Goal: Information Seeking & Learning: Compare options

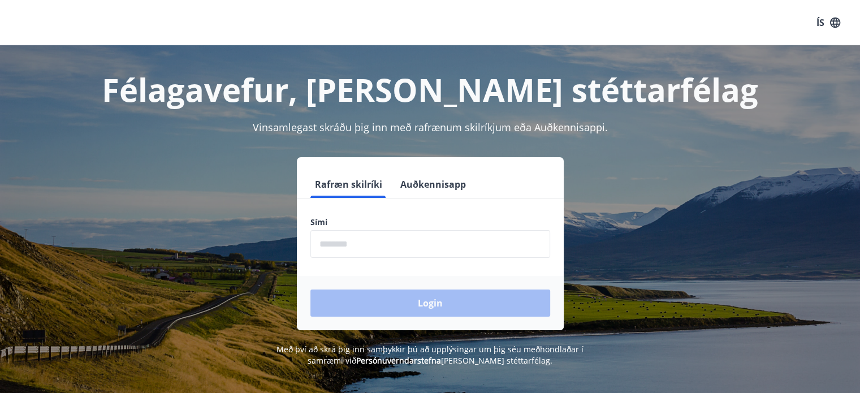
click at [330, 246] on input "phone" at bounding box center [430, 244] width 240 height 28
type input "********"
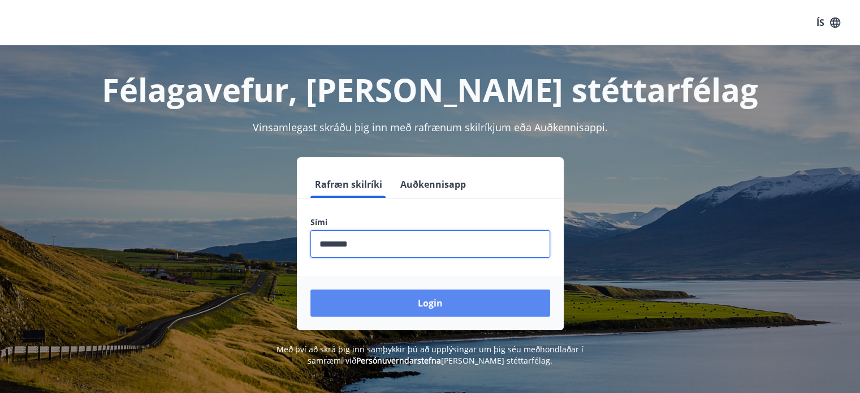
click at [396, 299] on button "Login" at bounding box center [430, 302] width 240 height 27
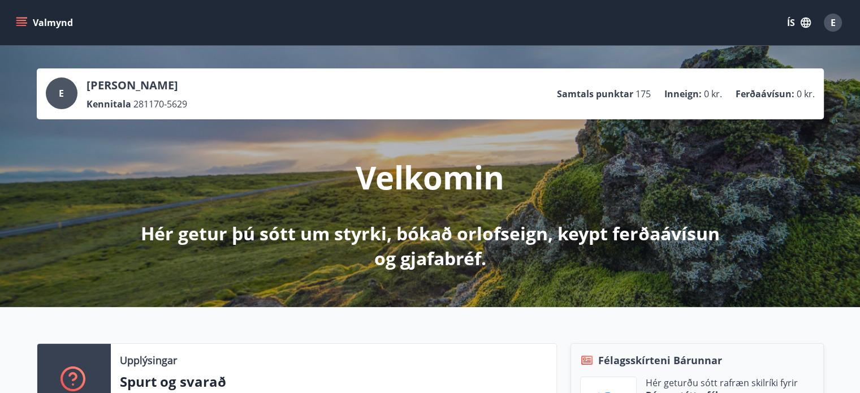
click at [15, 18] on button "Valmynd" at bounding box center [46, 22] width 64 height 20
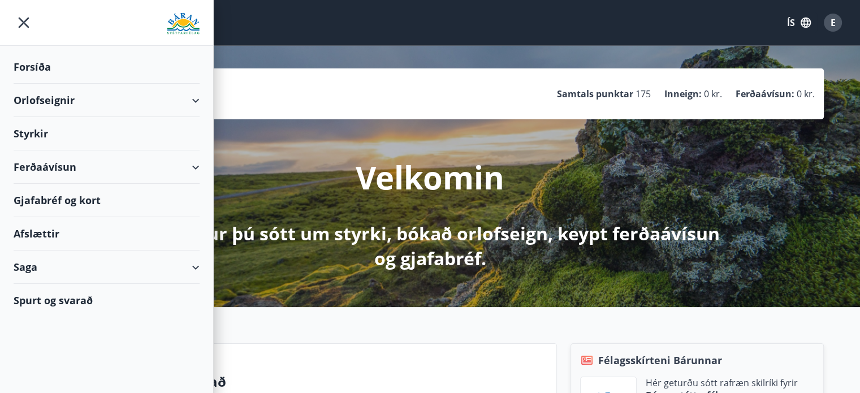
click at [25, 133] on div "Styrkir" at bounding box center [107, 133] width 186 height 33
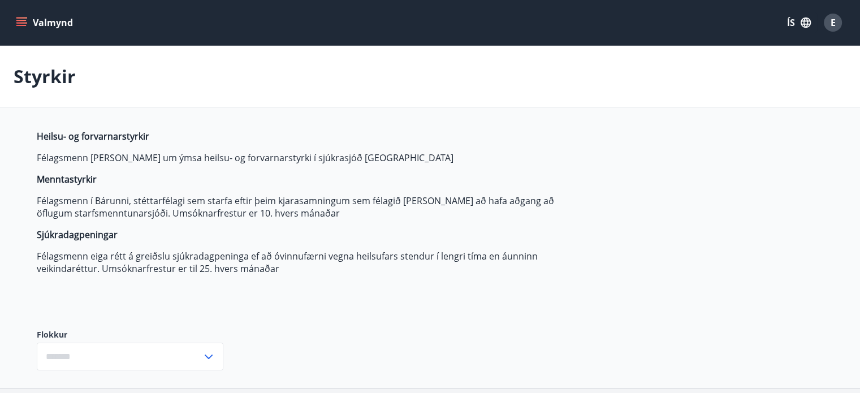
type input "***"
click at [15, 16] on button "Valmynd" at bounding box center [46, 22] width 64 height 20
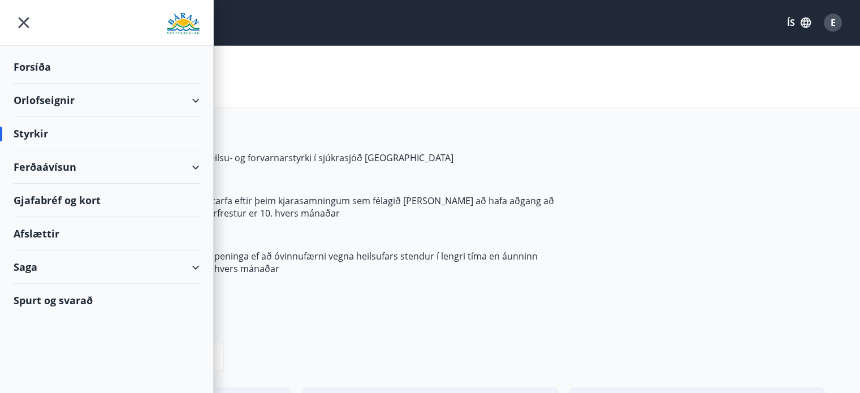
click at [38, 235] on div "Afslættir" at bounding box center [107, 233] width 186 height 33
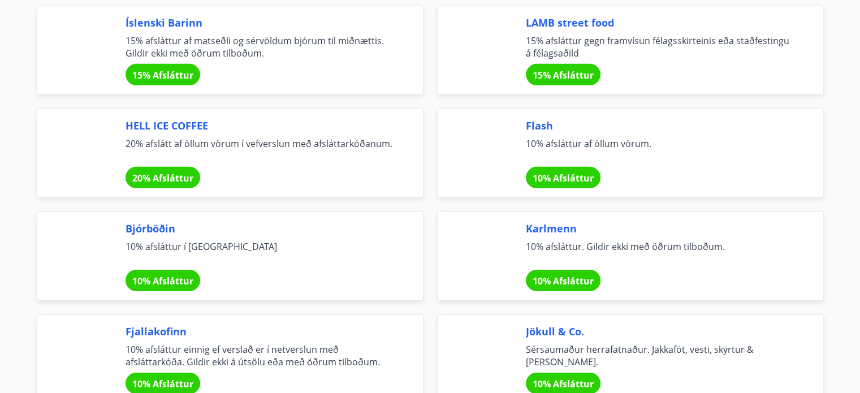
scroll to position [3535, 0]
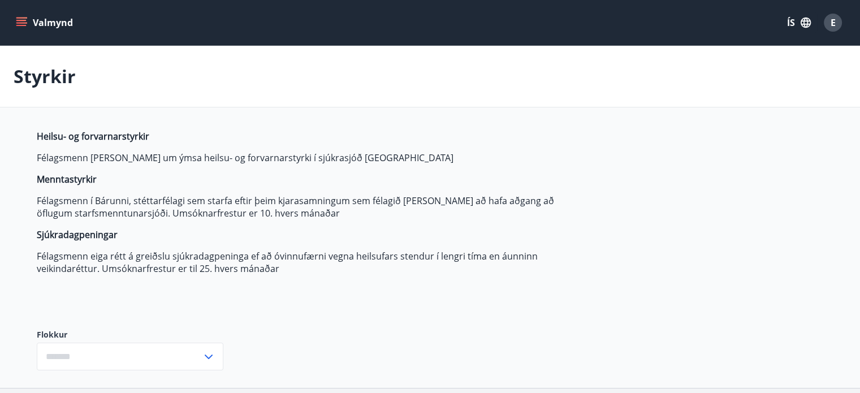
type input "***"
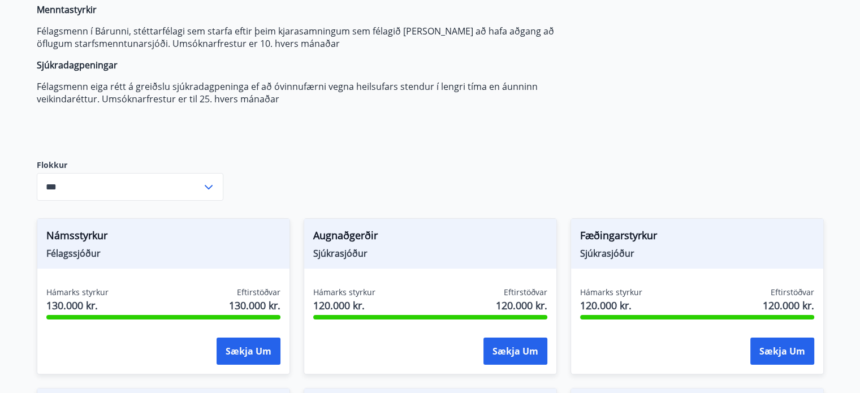
click at [206, 187] on icon at bounding box center [209, 187] width 8 height 5
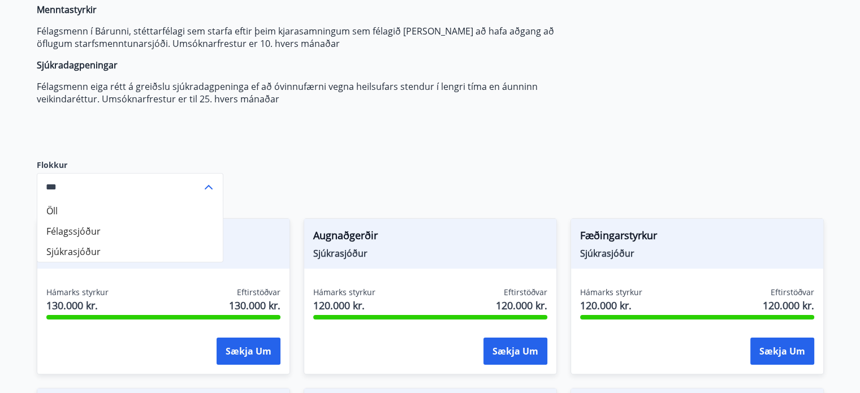
click at [206, 187] on icon at bounding box center [209, 187] width 8 height 5
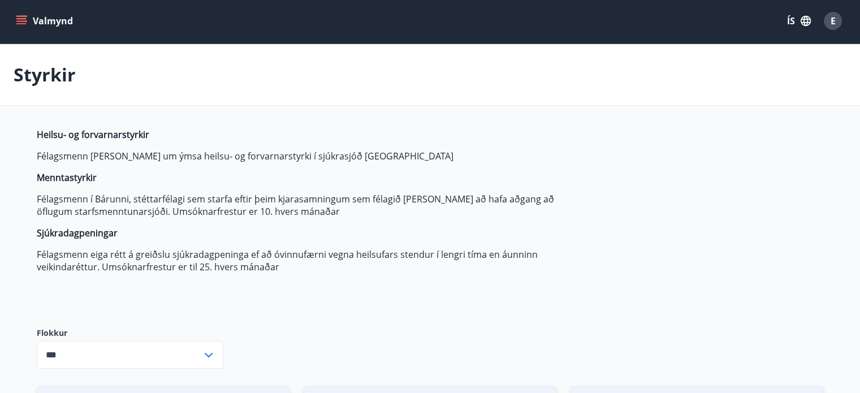
scroll to position [0, 0]
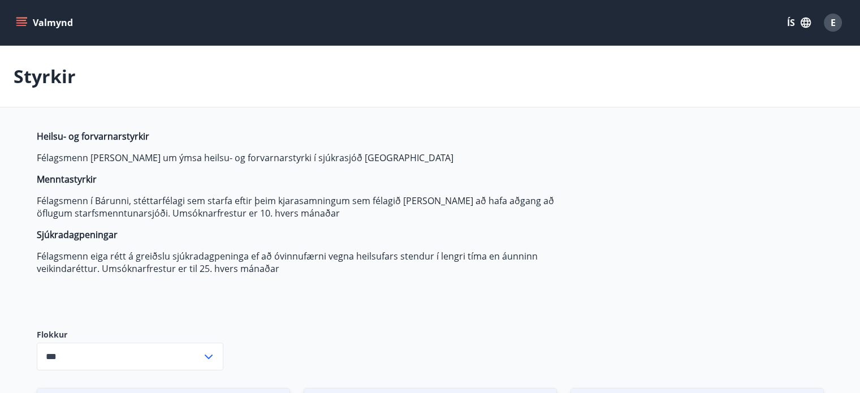
click at [20, 20] on icon "menu" at bounding box center [21, 20] width 10 height 1
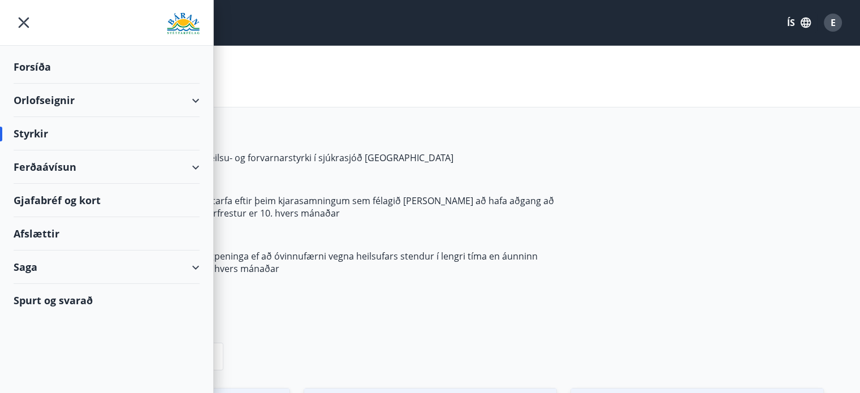
click at [28, 236] on div "Afslættir" at bounding box center [107, 233] width 186 height 33
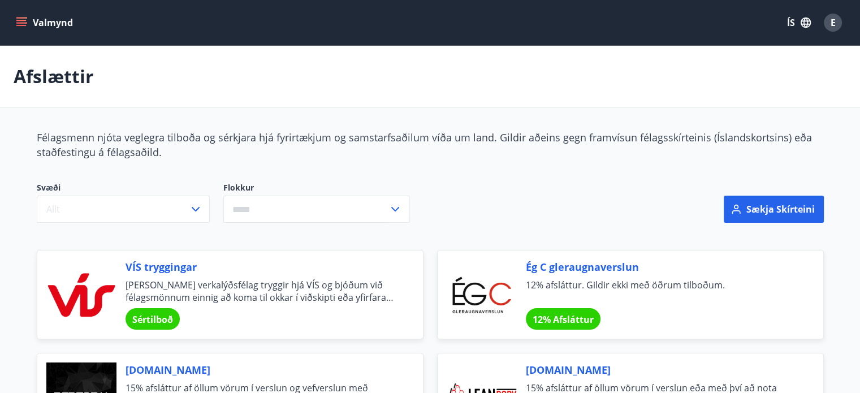
click at [18, 22] on icon "menu" at bounding box center [22, 22] width 12 height 1
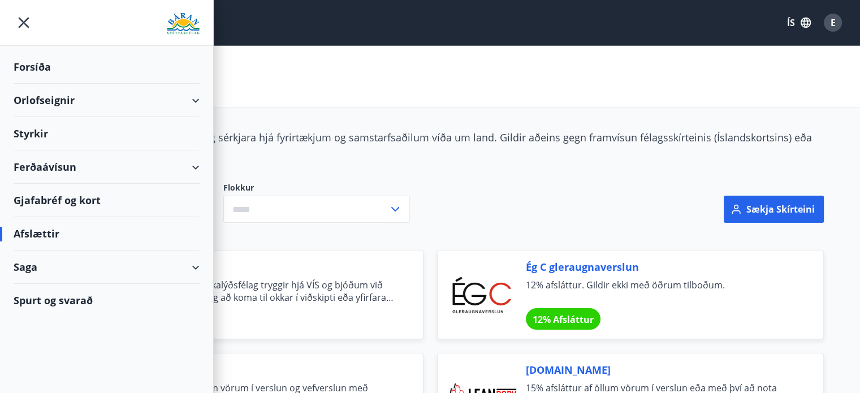
click at [18, 22] on icon "menu" at bounding box center [24, 22] width 20 height 20
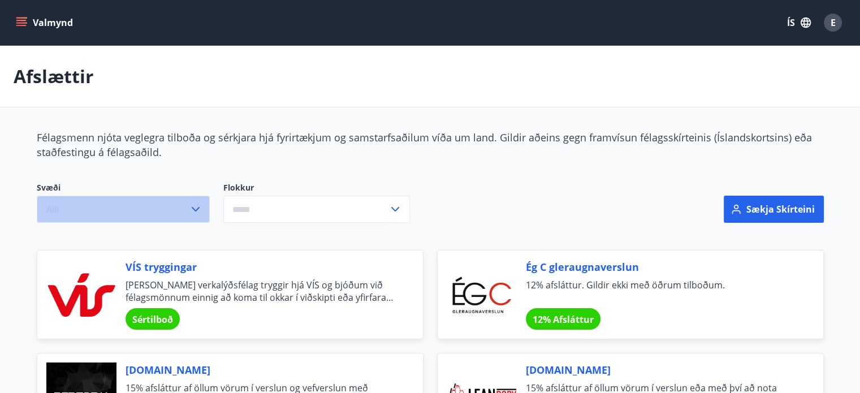
click at [196, 203] on icon "button" at bounding box center [196, 209] width 14 height 14
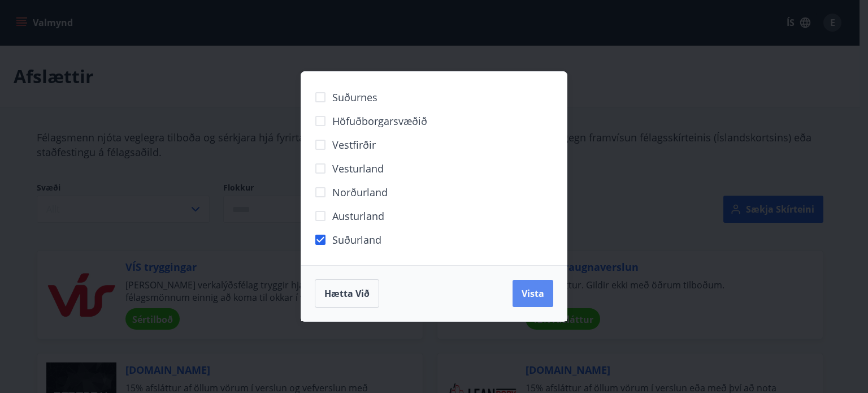
click at [543, 294] on span "Vista" at bounding box center [533, 293] width 23 height 12
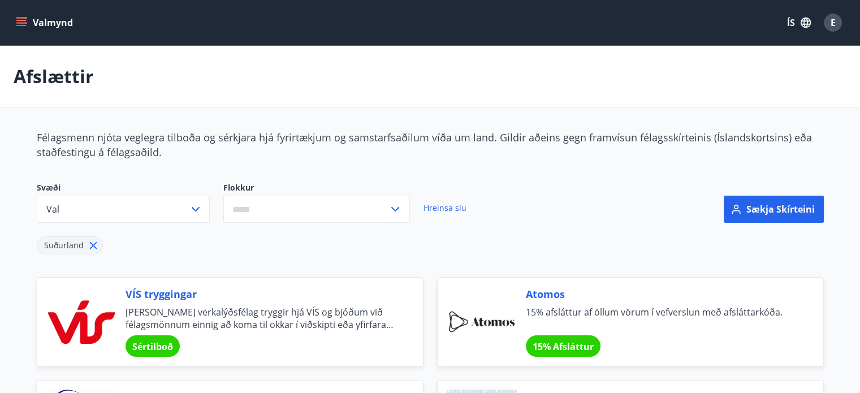
click at [394, 206] on icon at bounding box center [395, 209] width 14 height 14
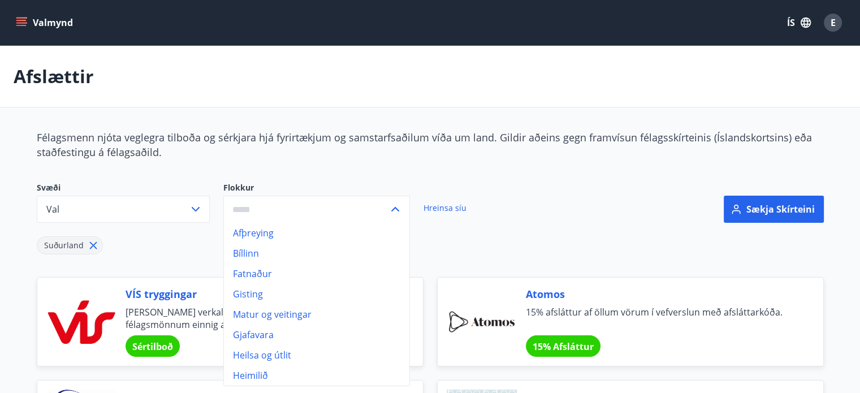
click at [251, 334] on li "Gjafavara" at bounding box center [316, 335] width 185 height 20
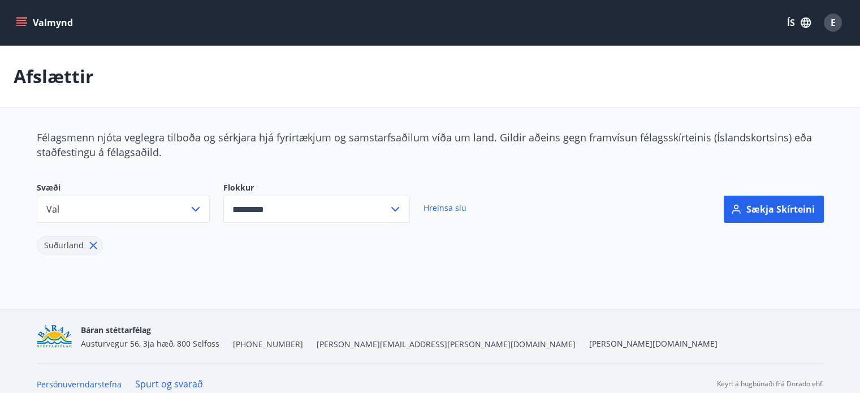
click at [392, 205] on icon at bounding box center [395, 209] width 14 height 14
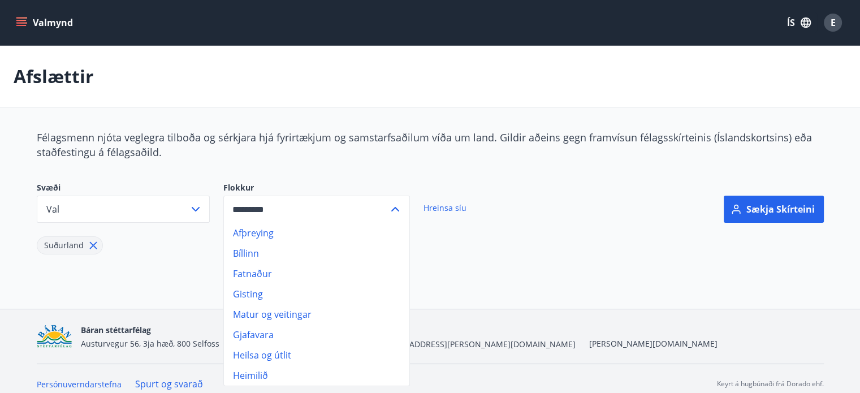
click at [249, 273] on li "Fatnaður" at bounding box center [316, 273] width 185 height 20
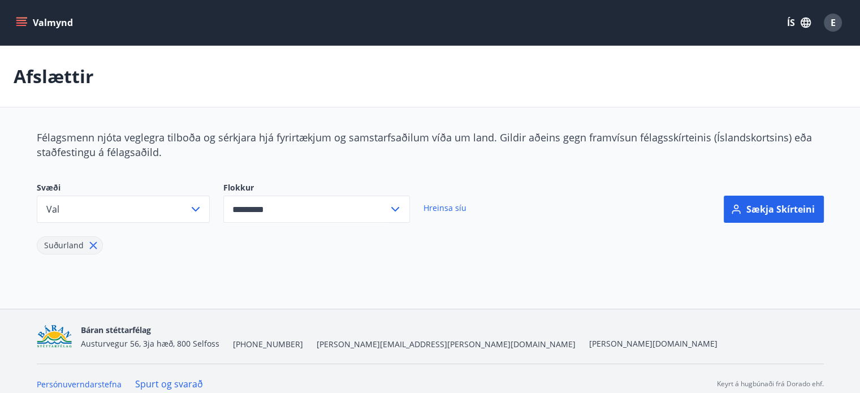
type input "********"
click at [91, 242] on icon at bounding box center [93, 245] width 12 height 12
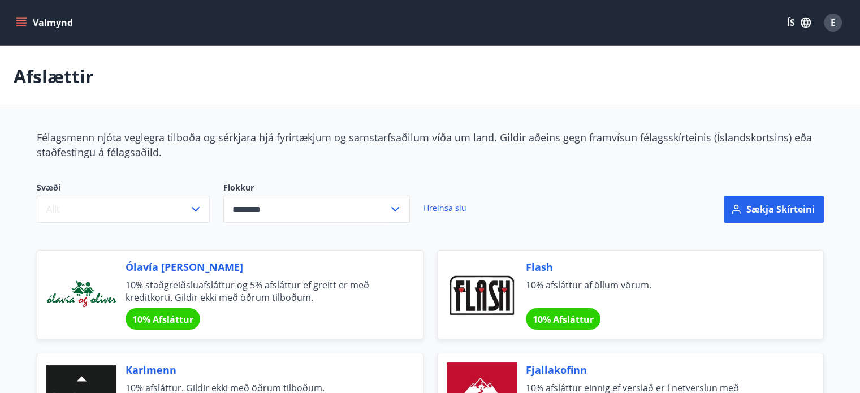
click at [91, 242] on div "Ólavía [PERSON_NAME] 10% staðgreiðsluafsláttur og 5% afsláttur ef greitt er með…" at bounding box center [223, 287] width 400 height 103
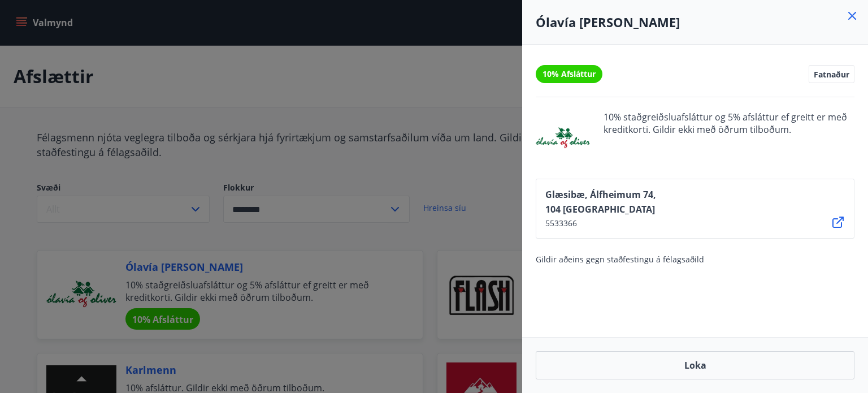
click at [91, 242] on div at bounding box center [434, 196] width 868 height 393
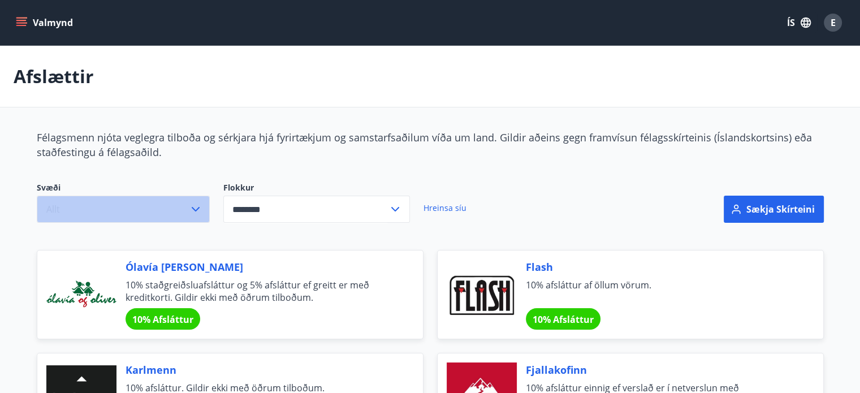
click at [191, 209] on icon "button" at bounding box center [196, 209] width 14 height 14
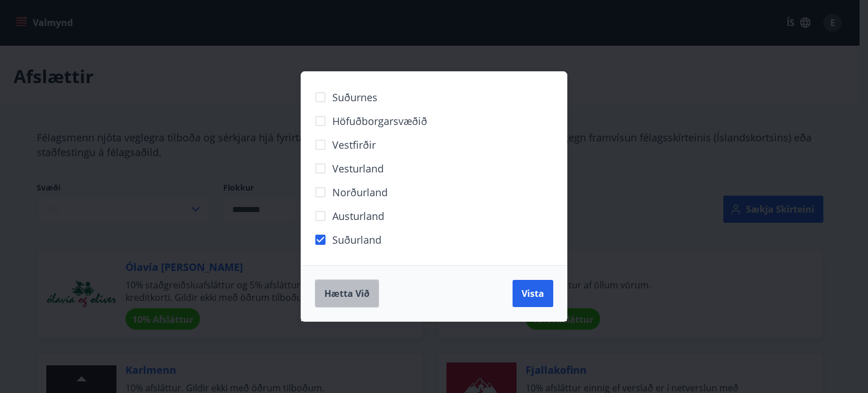
click at [348, 289] on span "Hætta við" at bounding box center [347, 293] width 45 height 12
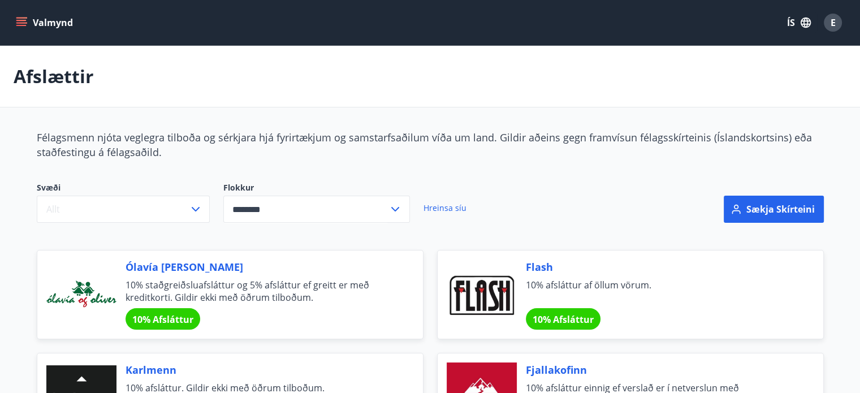
click at [396, 207] on icon at bounding box center [395, 209] width 14 height 14
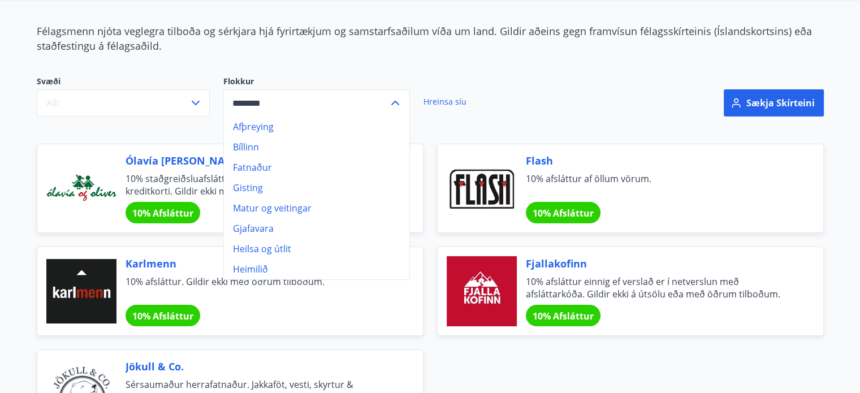
scroll to position [113, 0]
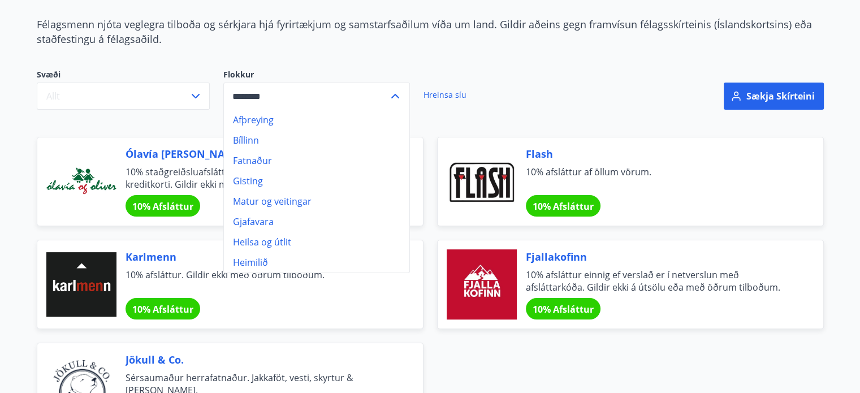
click at [258, 92] on input "********" at bounding box center [305, 97] width 165 height 28
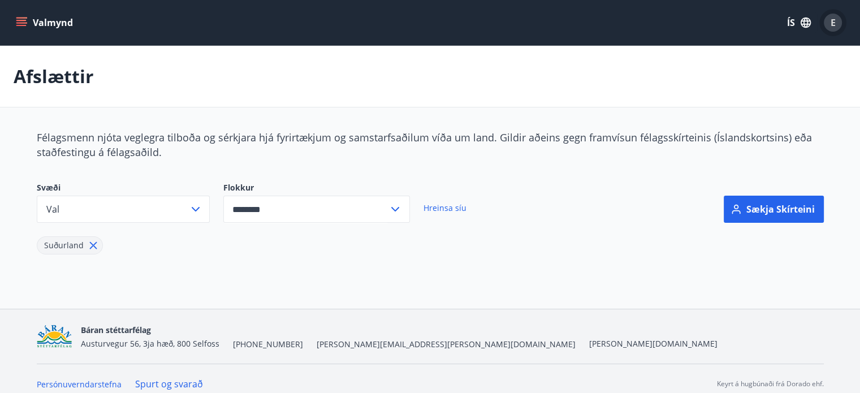
click at [838, 23] on div "E" at bounding box center [833, 23] width 18 height 18
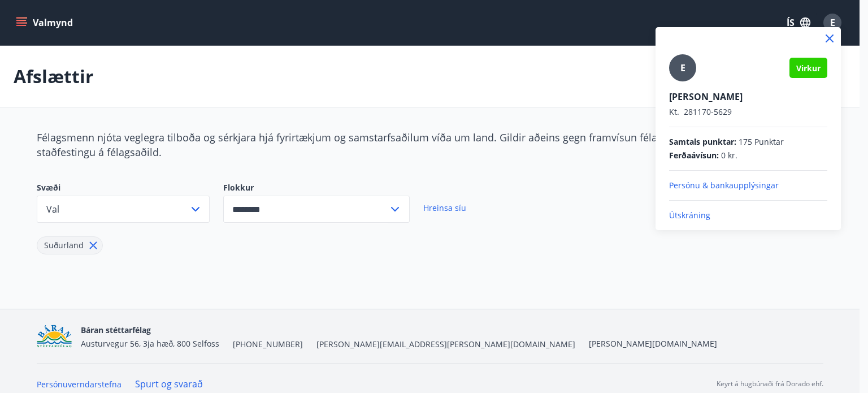
click at [693, 214] on p "Útskráning" at bounding box center [748, 215] width 158 height 11
